Goal: Download file/media

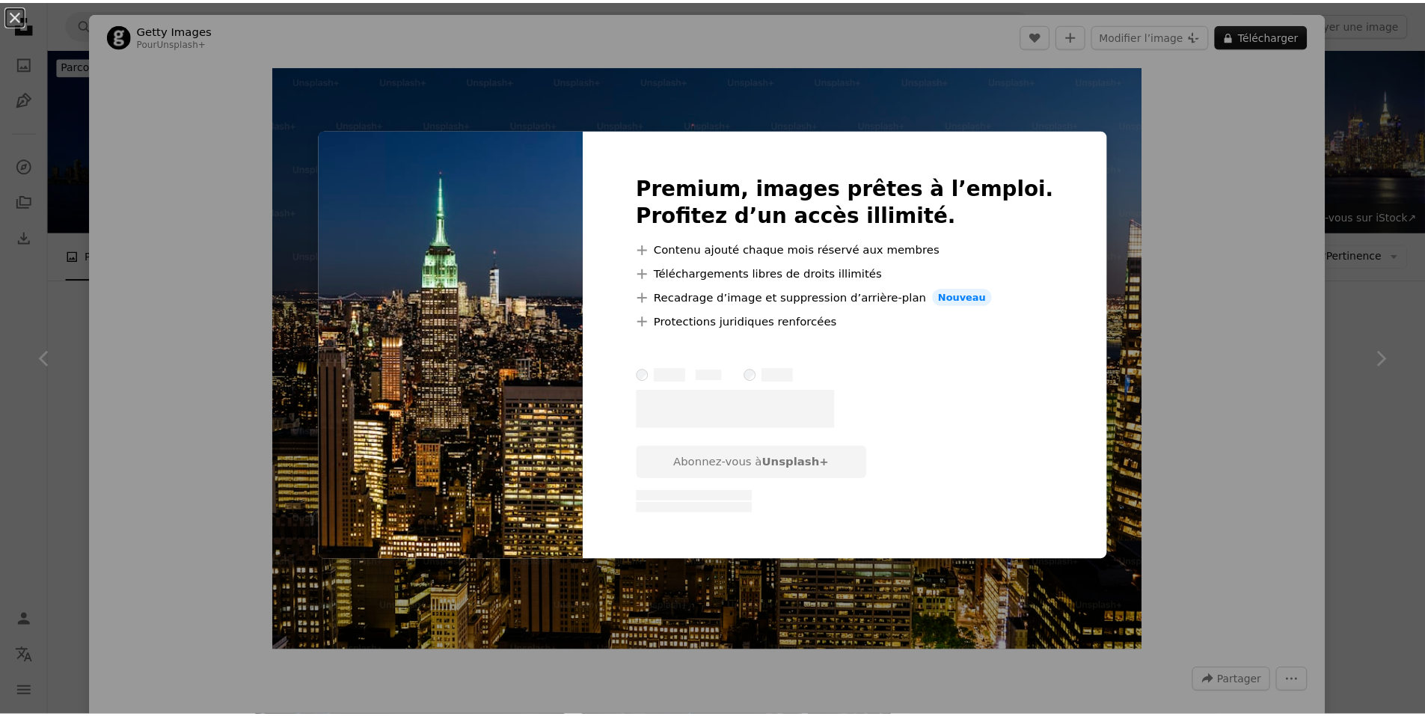
scroll to position [2767, 0]
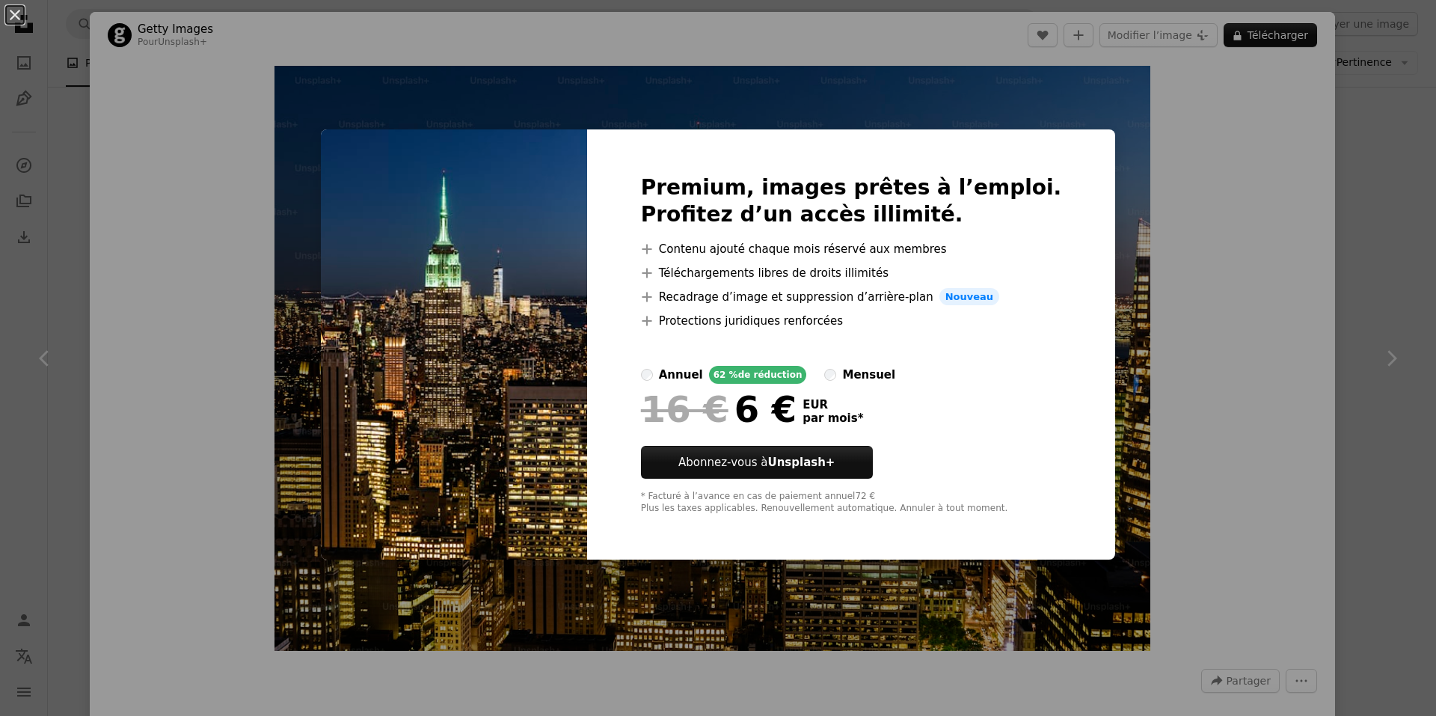
click at [7, 16] on button "An X shape" at bounding box center [15, 15] width 18 height 18
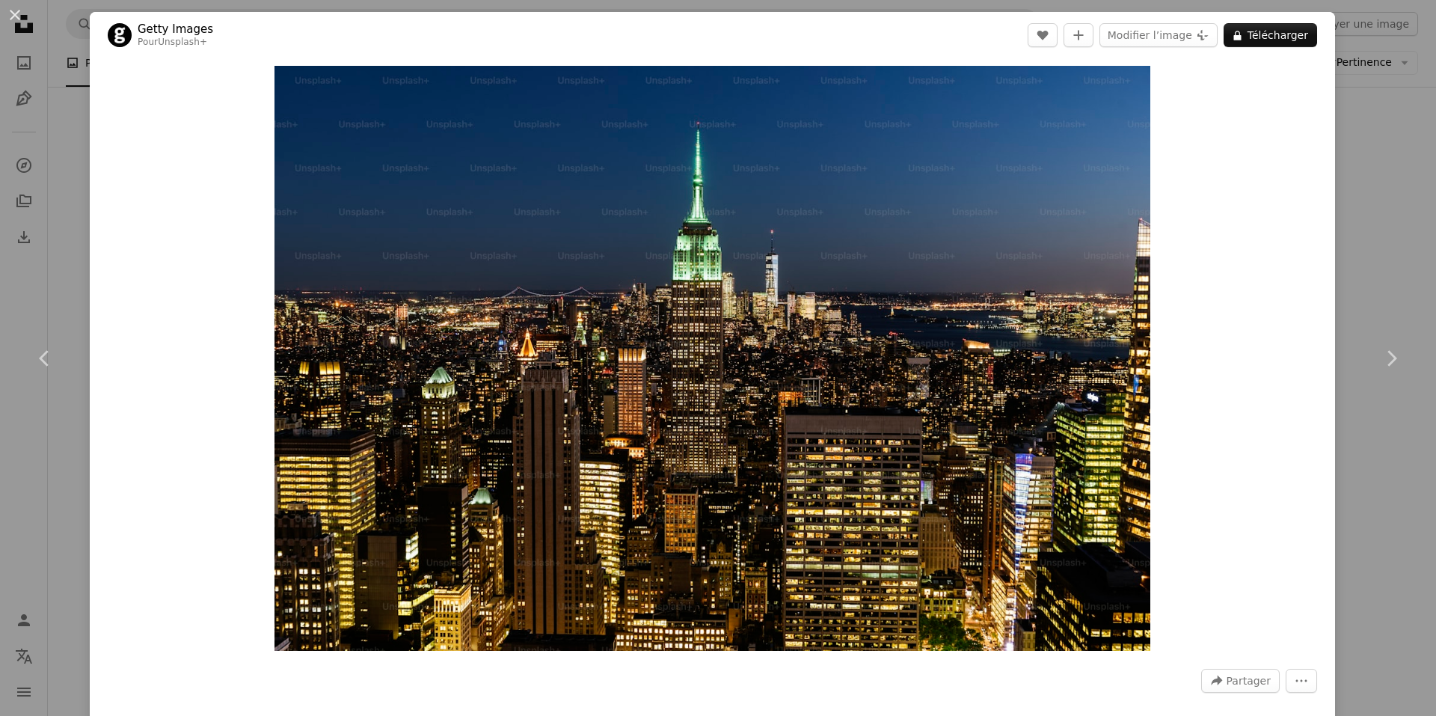
click at [16, 36] on div "An X shape Chevron left Chevron right Getty Images Pour Unsplash+ A heart A plu…" at bounding box center [718, 358] width 1436 height 716
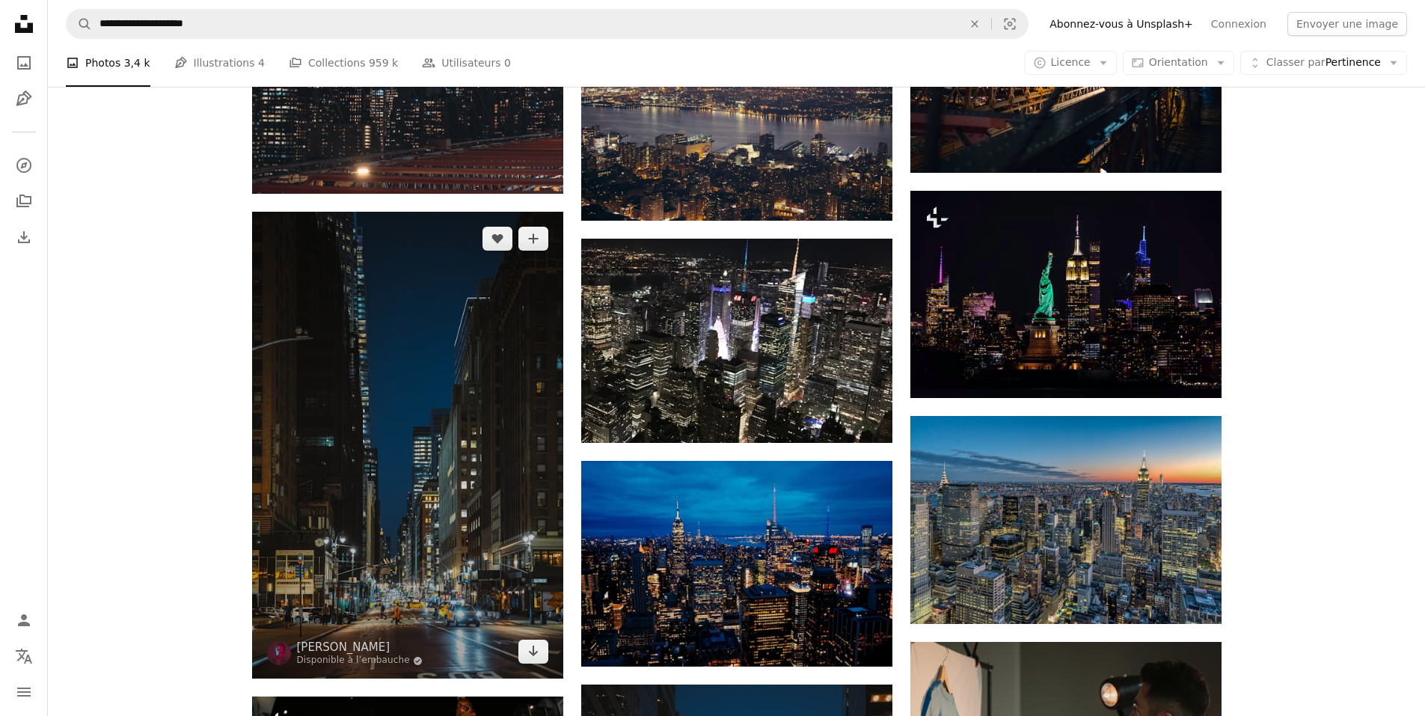
scroll to position [4562, 0]
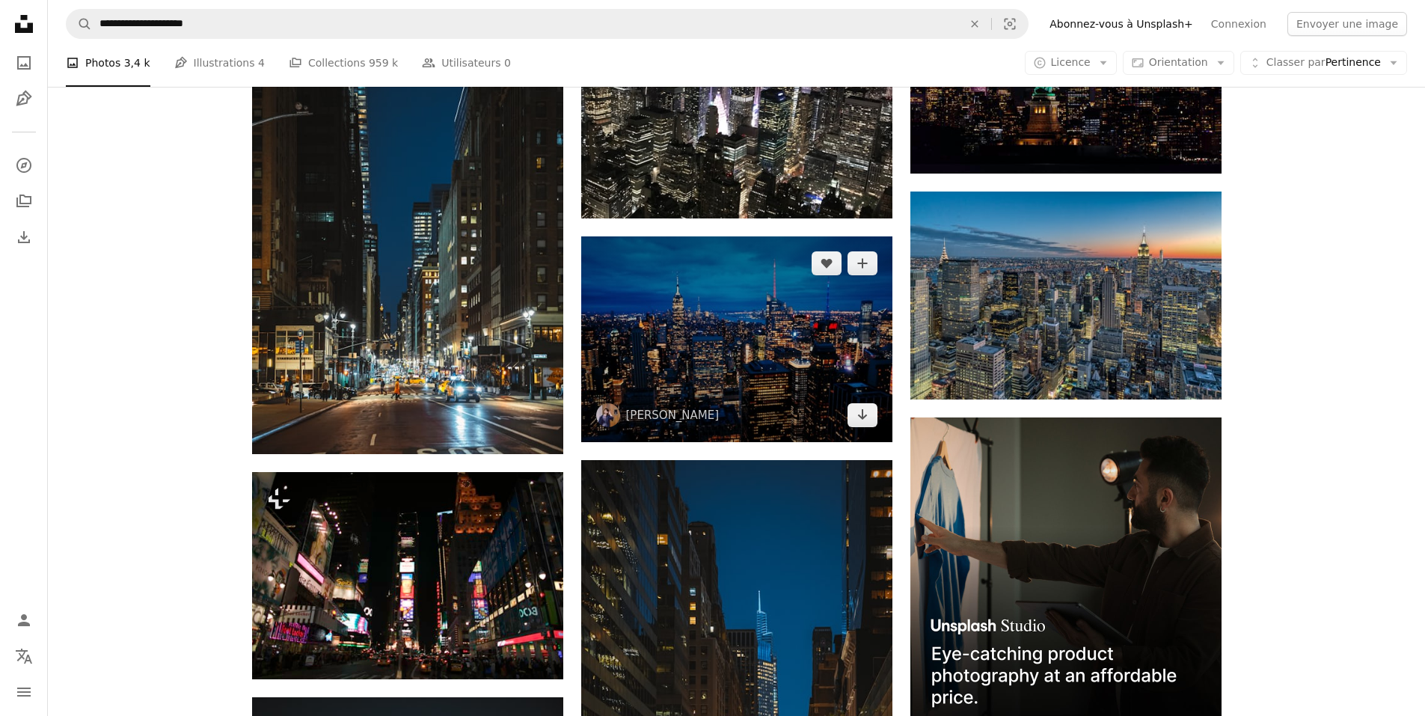
click at [740, 340] on img at bounding box center [736, 339] width 311 height 206
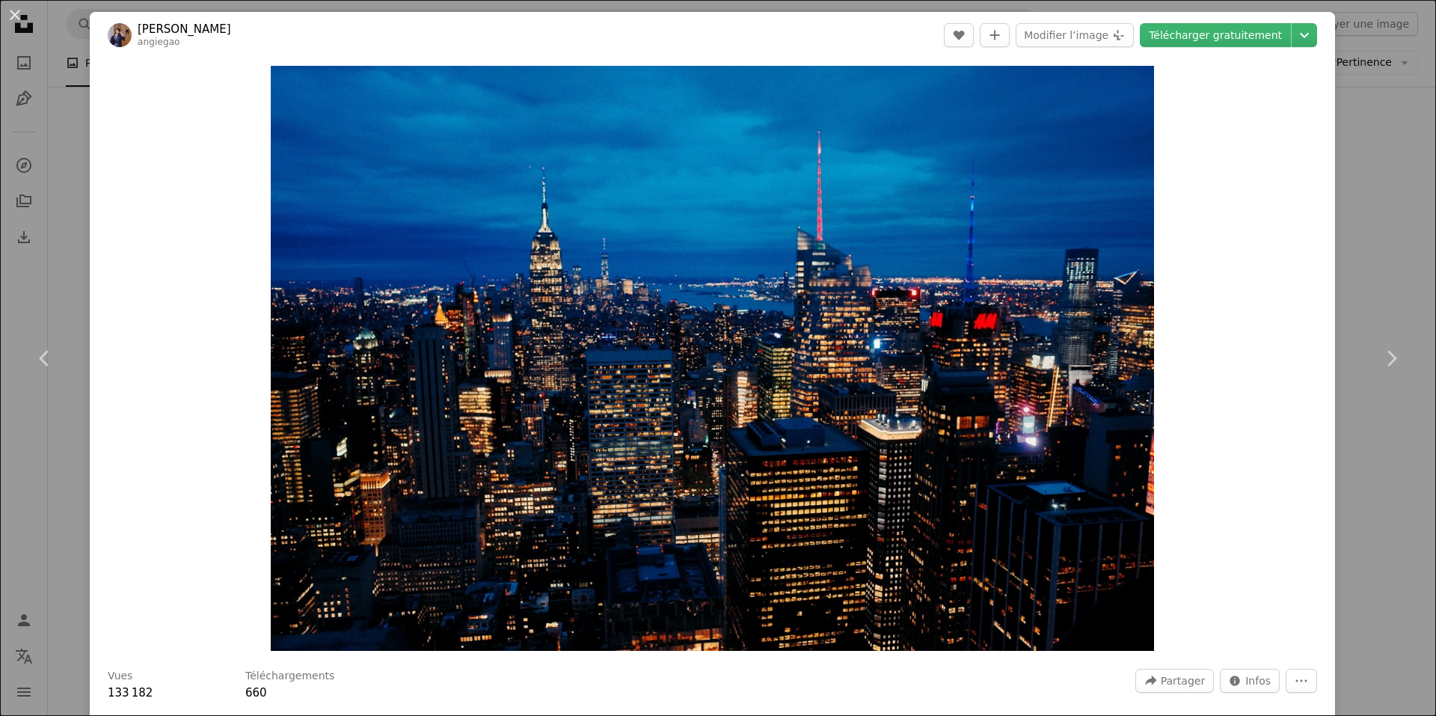
click at [82, 221] on div "An X shape Chevron left Chevron right [PERSON_NAME] angiegao A heart A plus sig…" at bounding box center [718, 358] width 1436 height 716
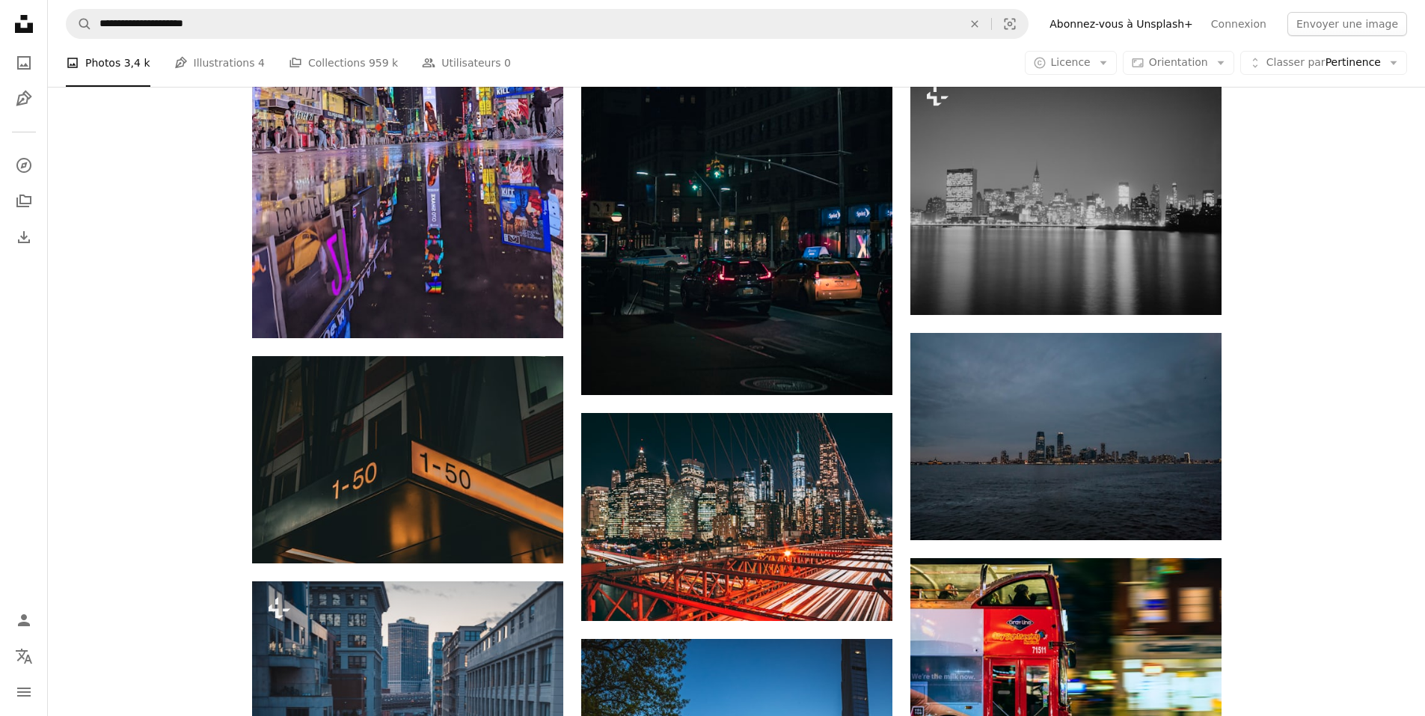
scroll to position [12939, 0]
